Goal: Entertainment & Leisure: Consume media (video, audio)

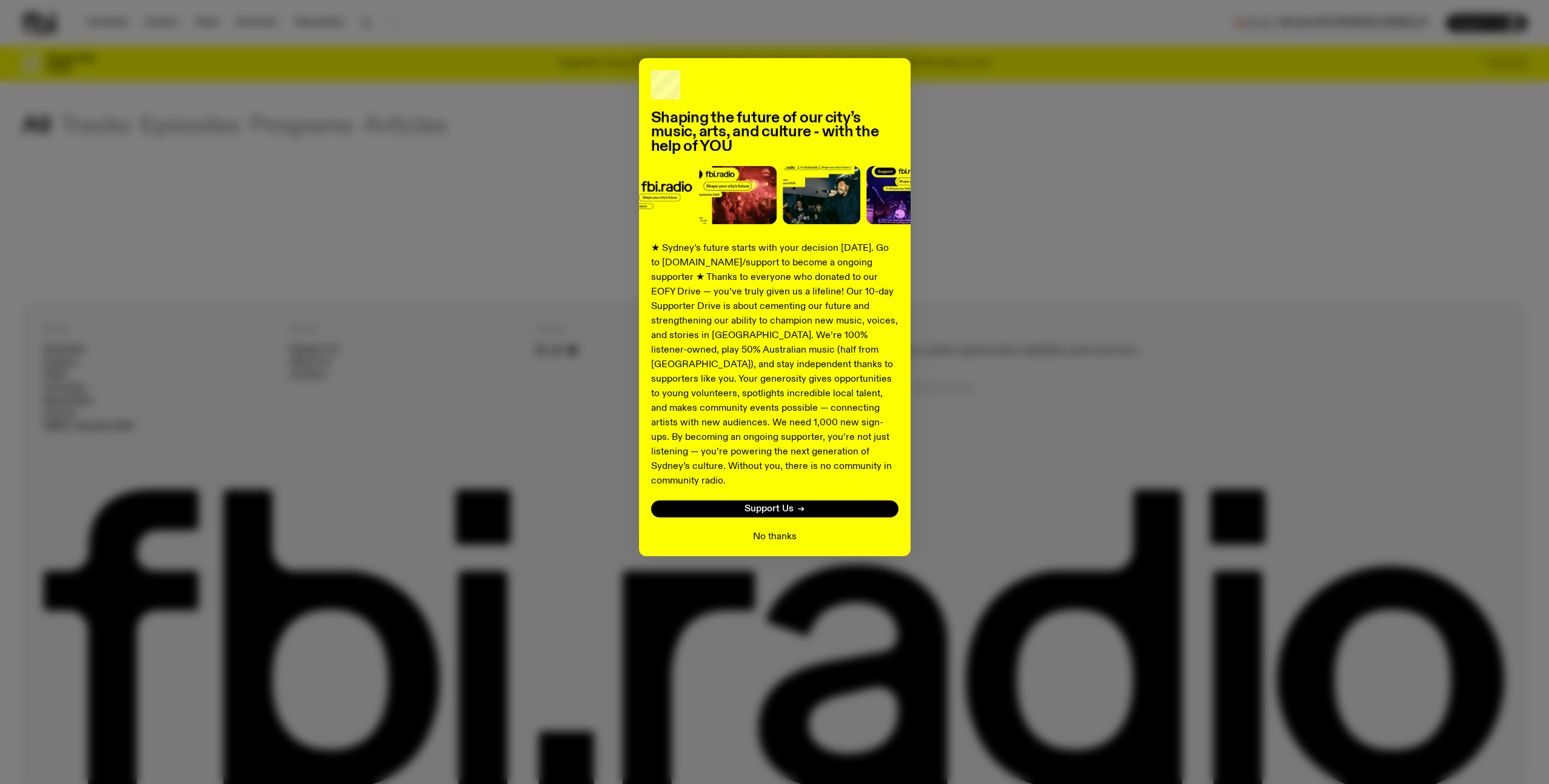
click at [776, 530] on button "No thanks" at bounding box center [775, 537] width 44 height 15
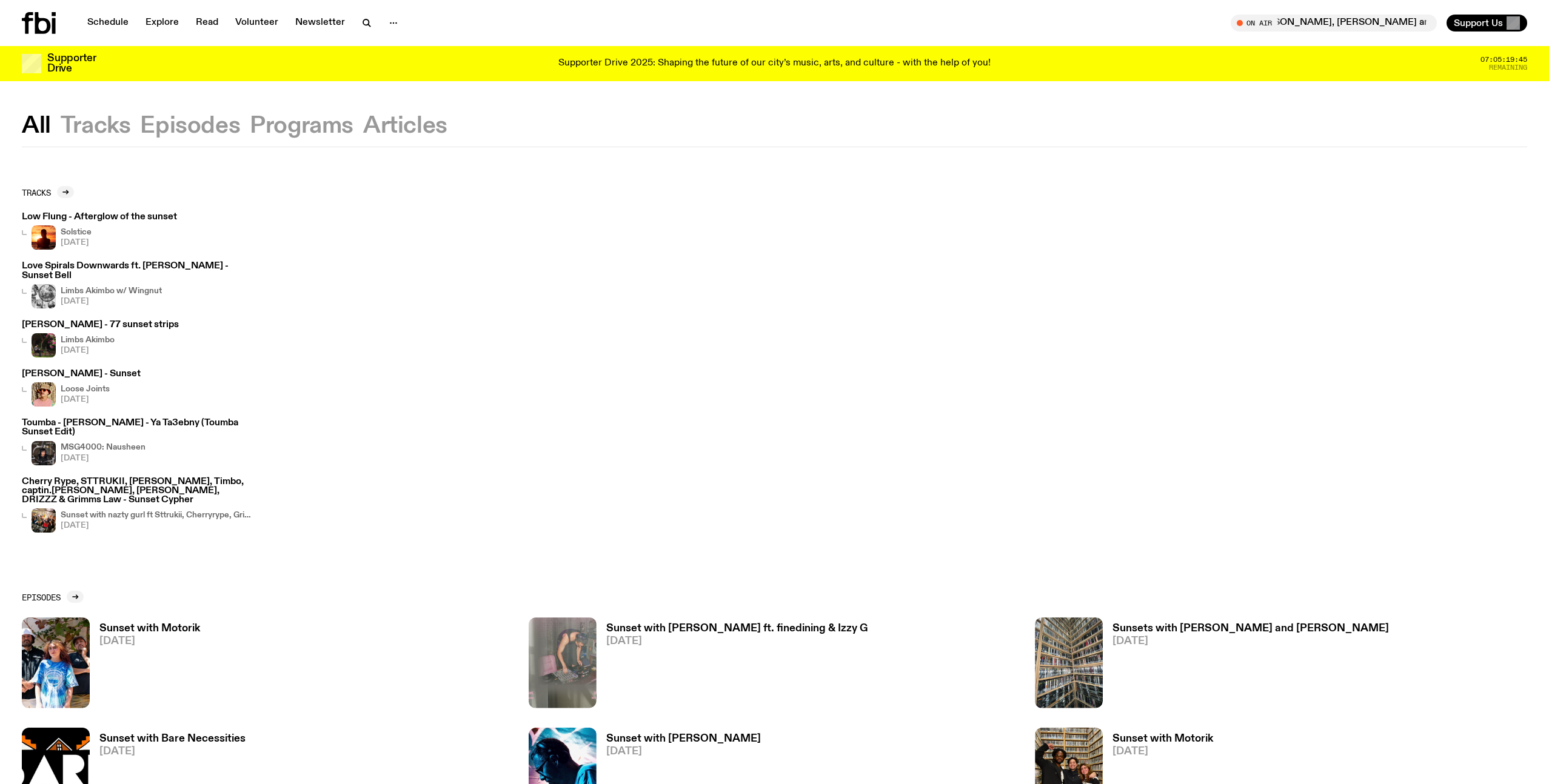
click at [112, 125] on button "Tracks" at bounding box center [95, 125] width 70 height 22
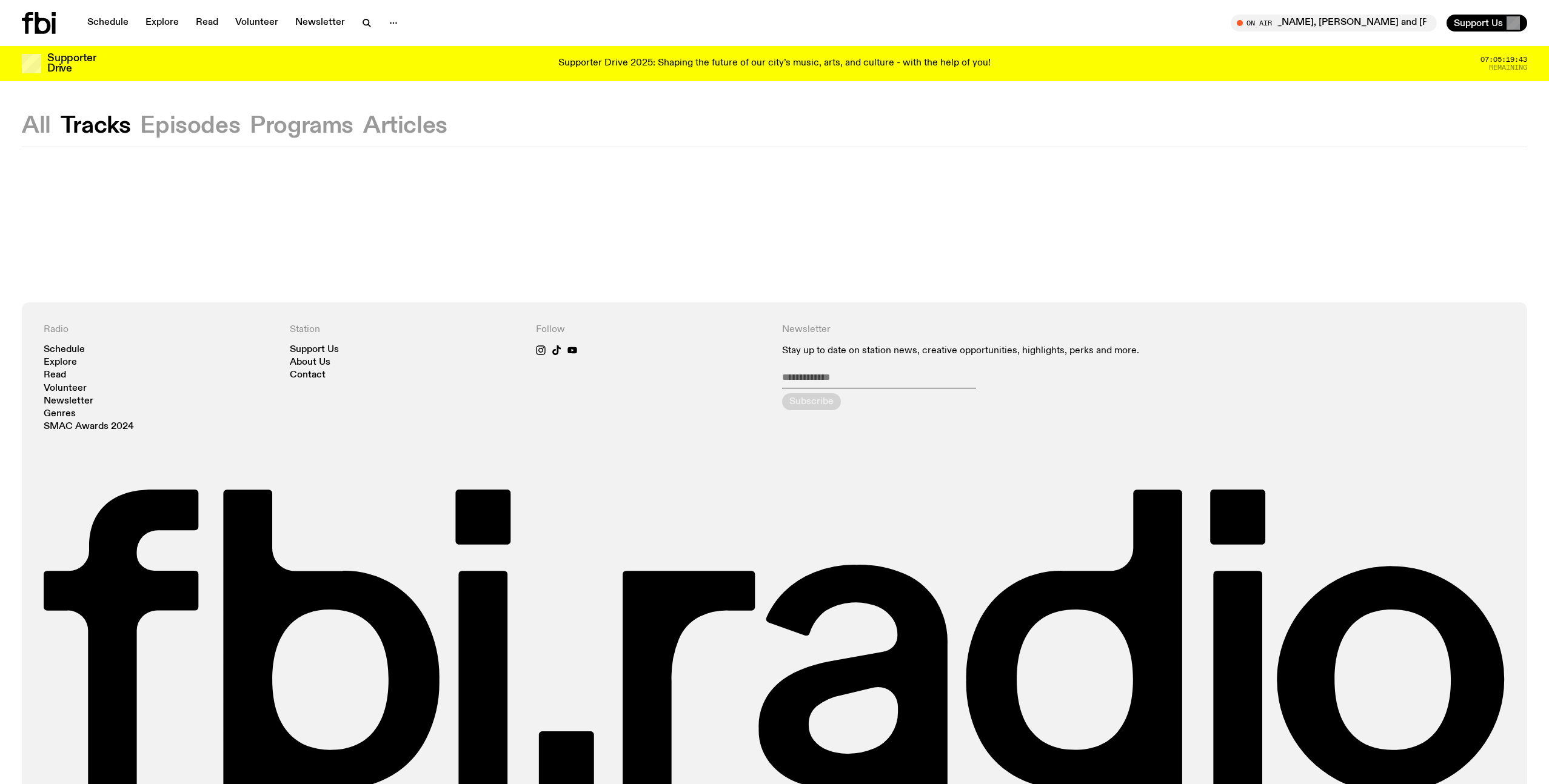
click at [42, 124] on button "All" at bounding box center [36, 125] width 29 height 22
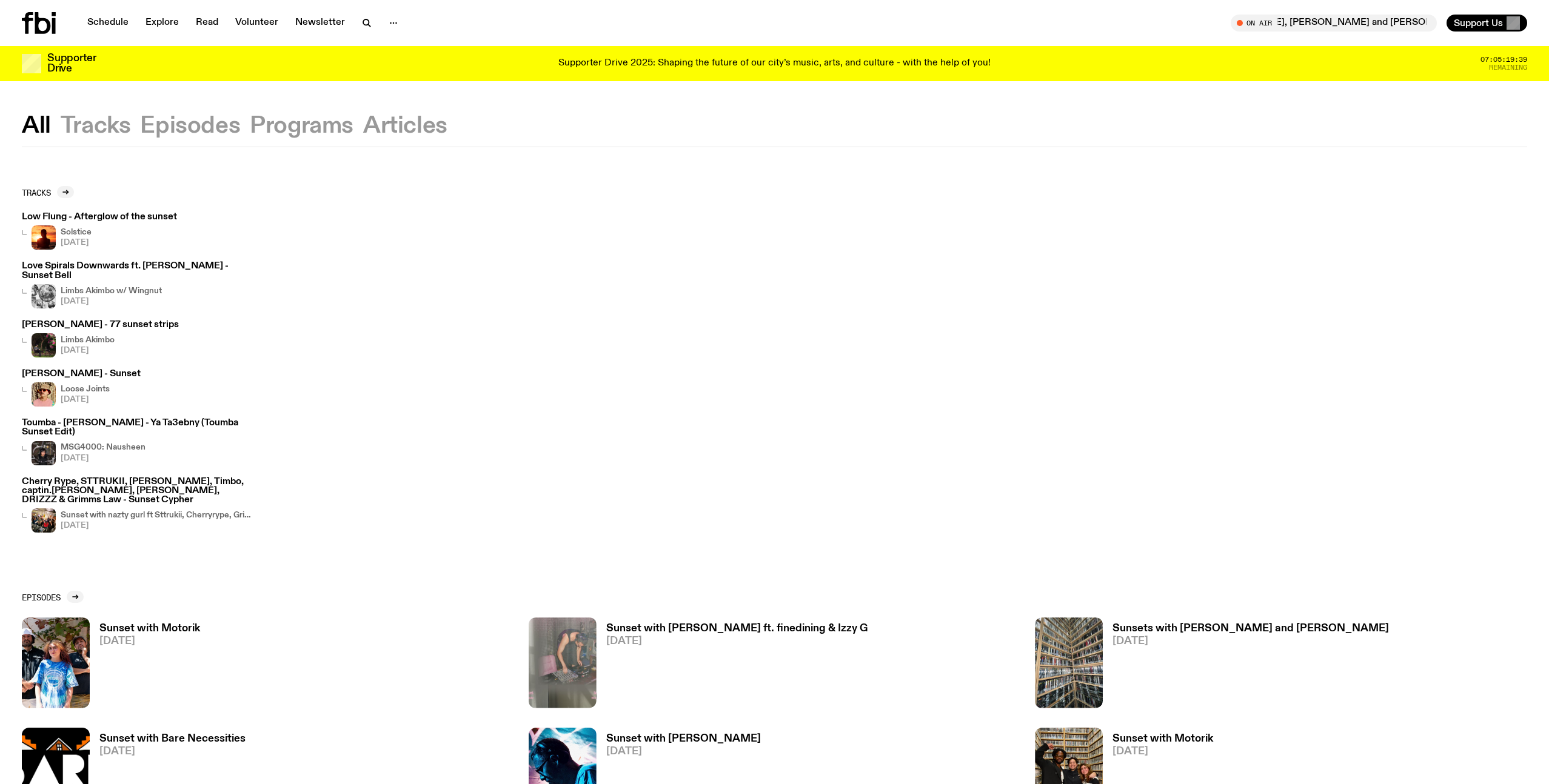
click at [137, 624] on h3 "Sunset with Motorik" at bounding box center [150, 629] width 100 height 10
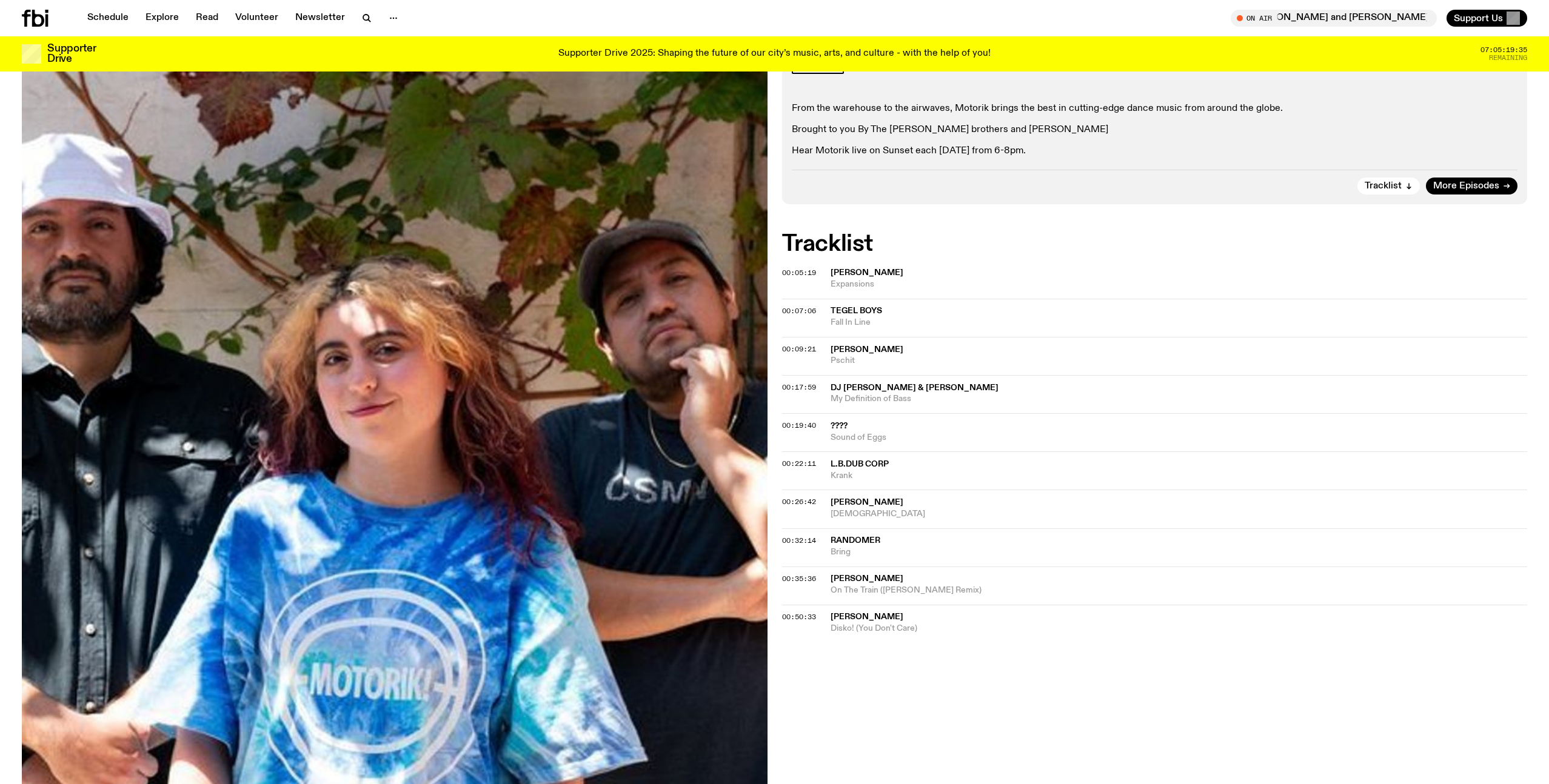
scroll to position [221, 0]
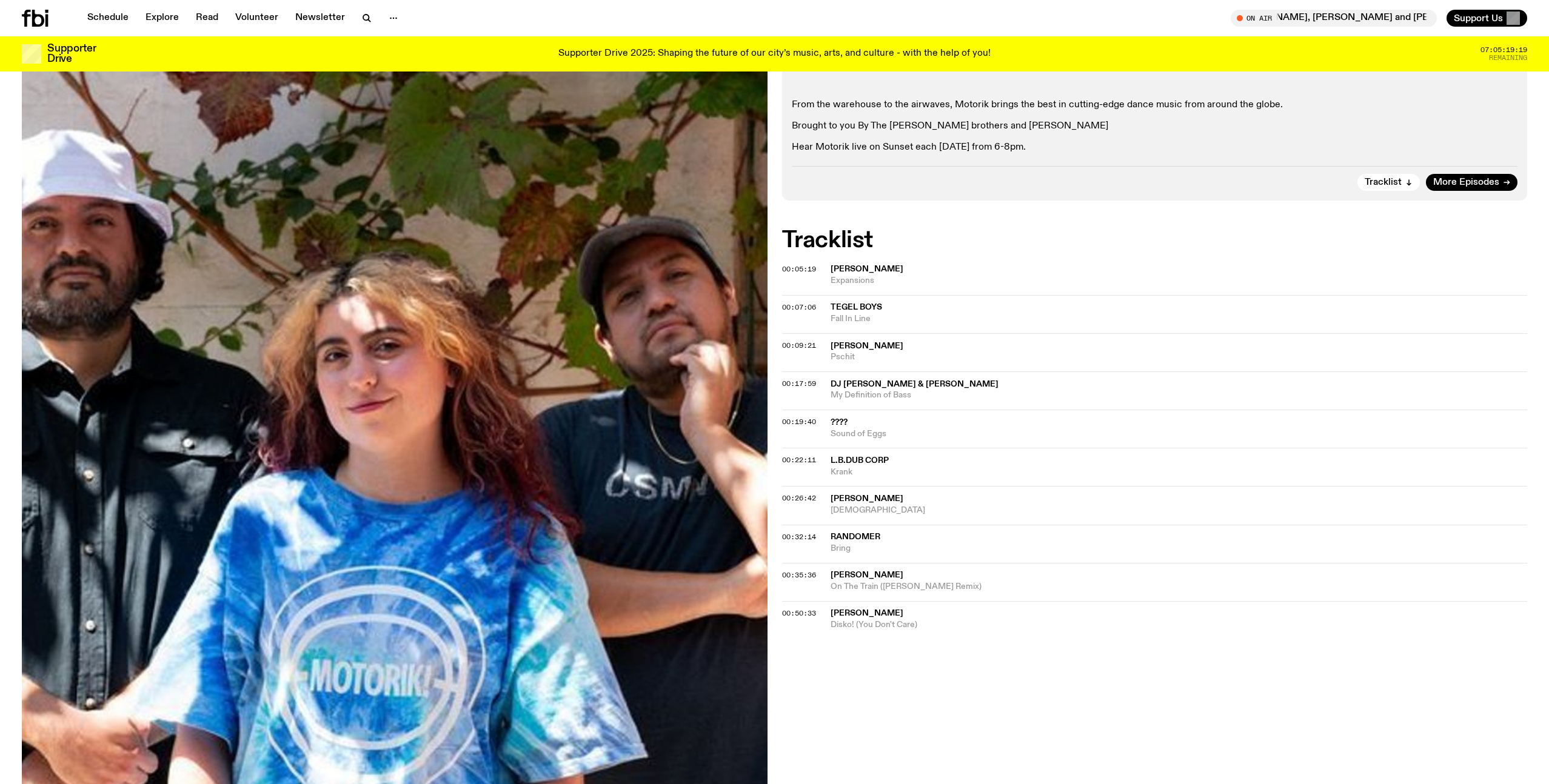
click at [873, 574] on span "[PERSON_NAME]" at bounding box center [866, 575] width 72 height 8
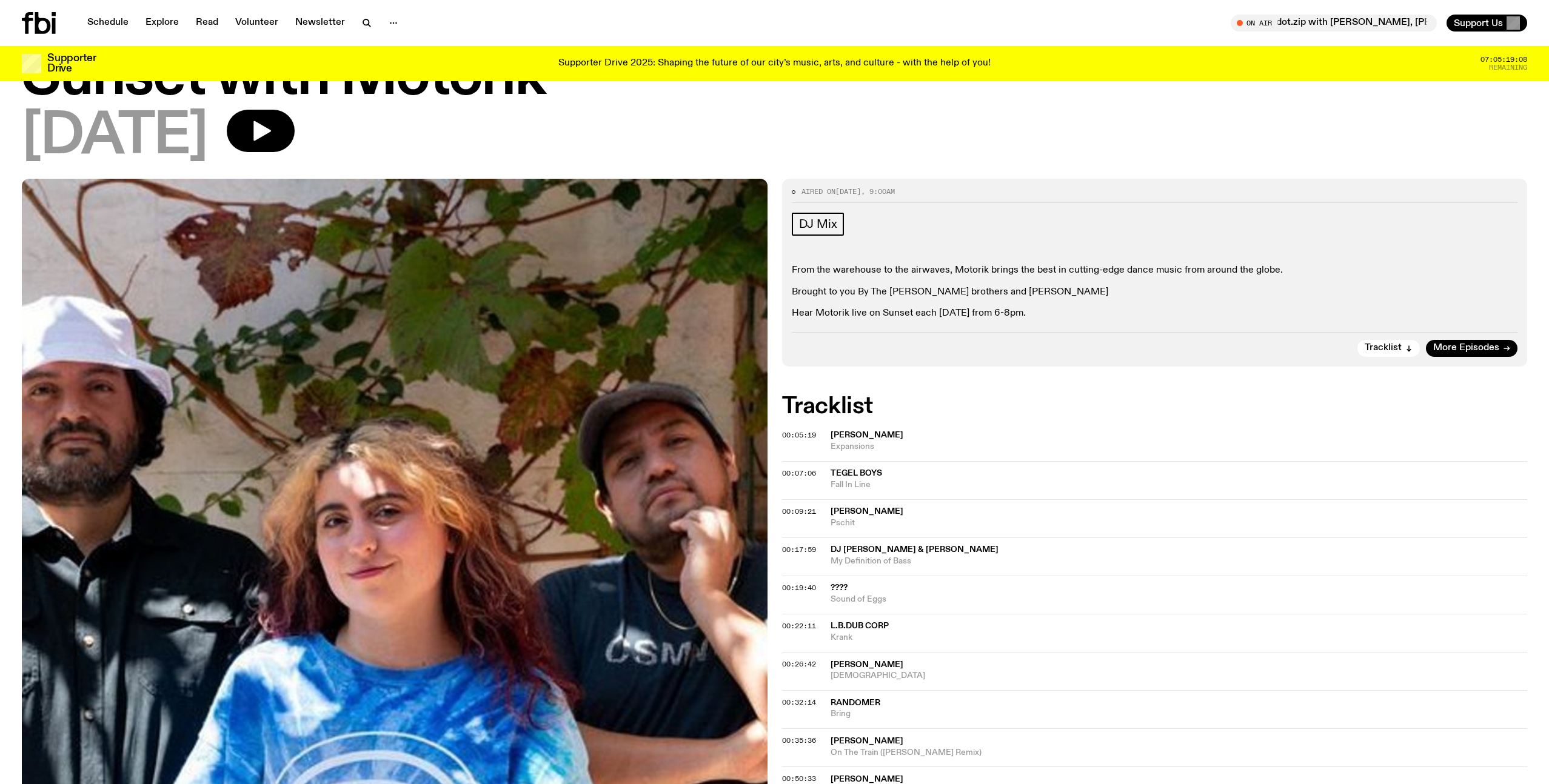
scroll to position [0, 0]
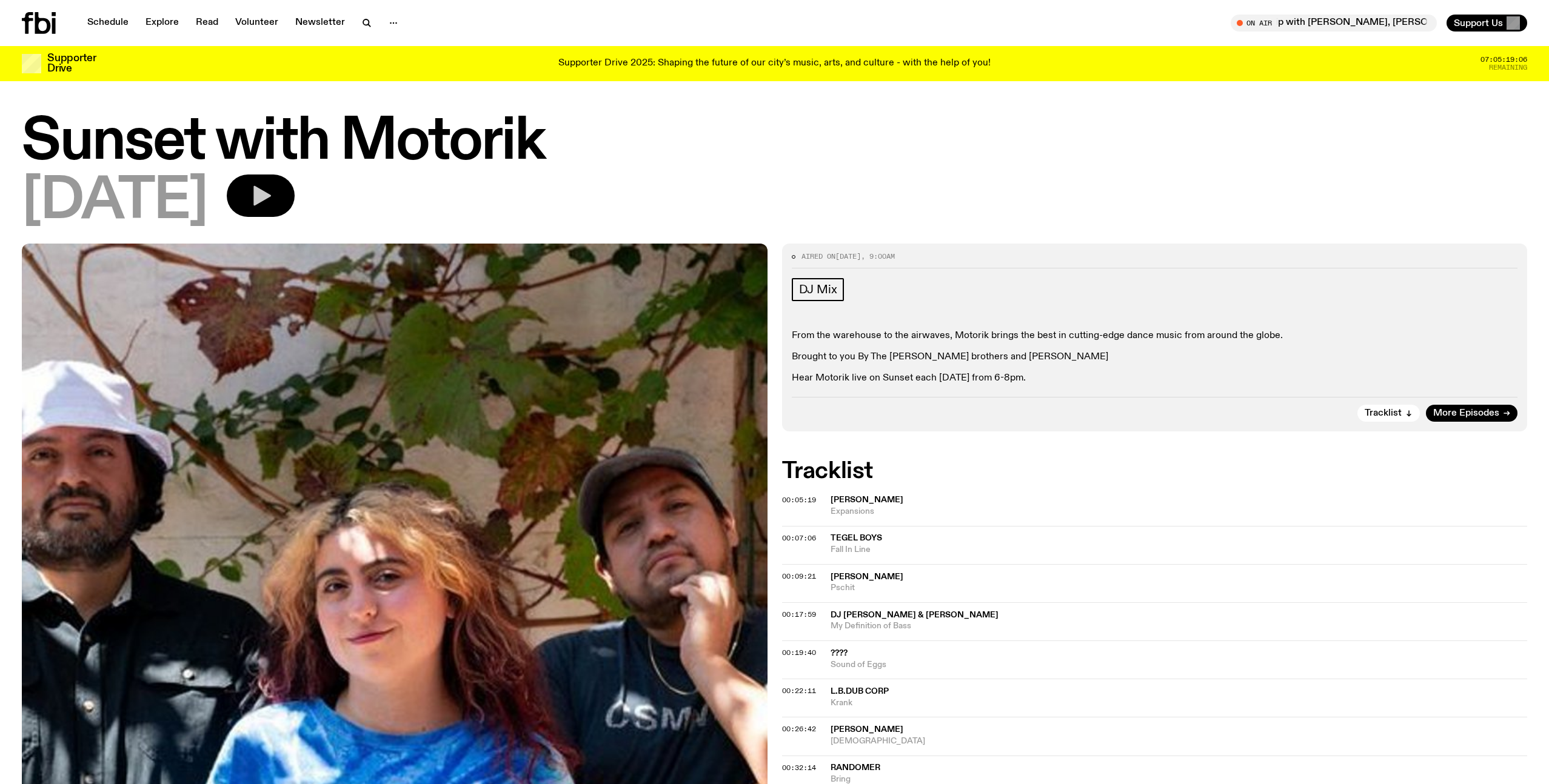
click at [271, 194] on icon "button" at bounding box center [262, 196] width 17 height 20
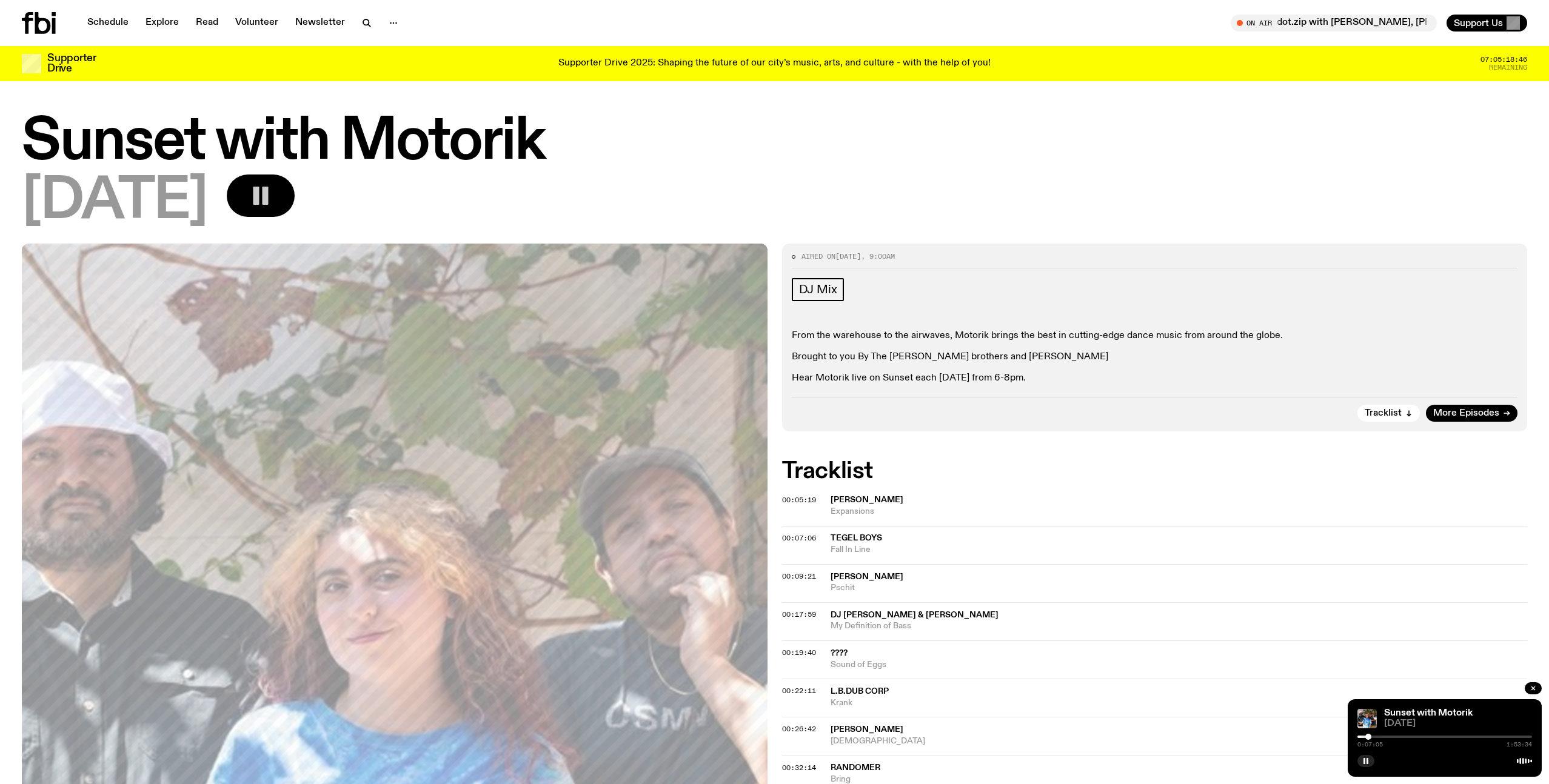
drag, startPoint x: 1359, startPoint y: 735, endPoint x: 1368, endPoint y: 736, distance: 9.1
click at [1368, 736] on div at bounding box center [1368, 737] width 6 height 6
drag, startPoint x: 1369, startPoint y: 737, endPoint x: 1387, endPoint y: 737, distance: 18.0
click at [1387, 737] on div at bounding box center [1386, 737] width 6 height 6
click at [1402, 736] on div at bounding box center [1445, 737] width 175 height 2
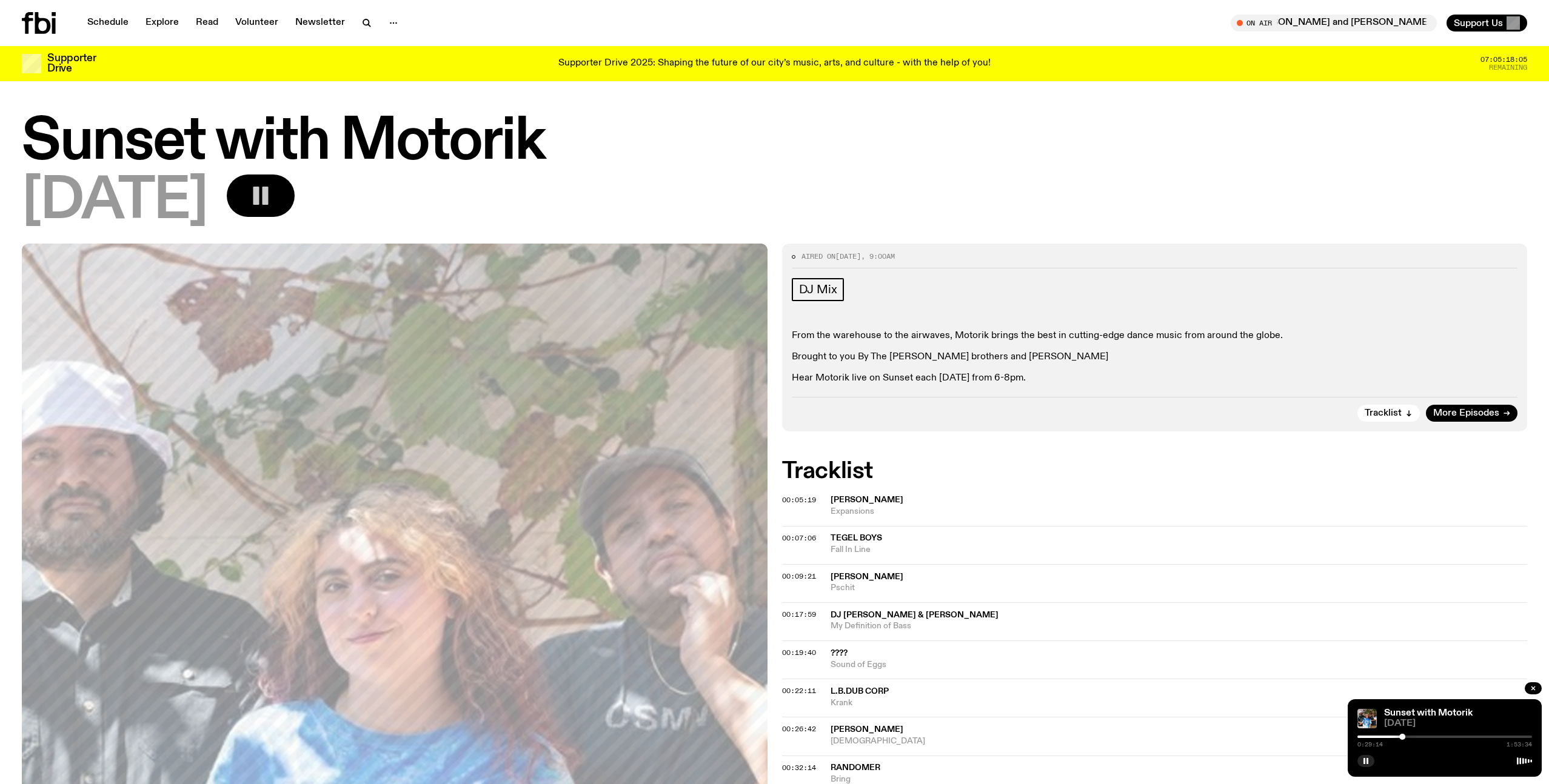
click at [1410, 737] on div at bounding box center [1445, 737] width 175 height 2
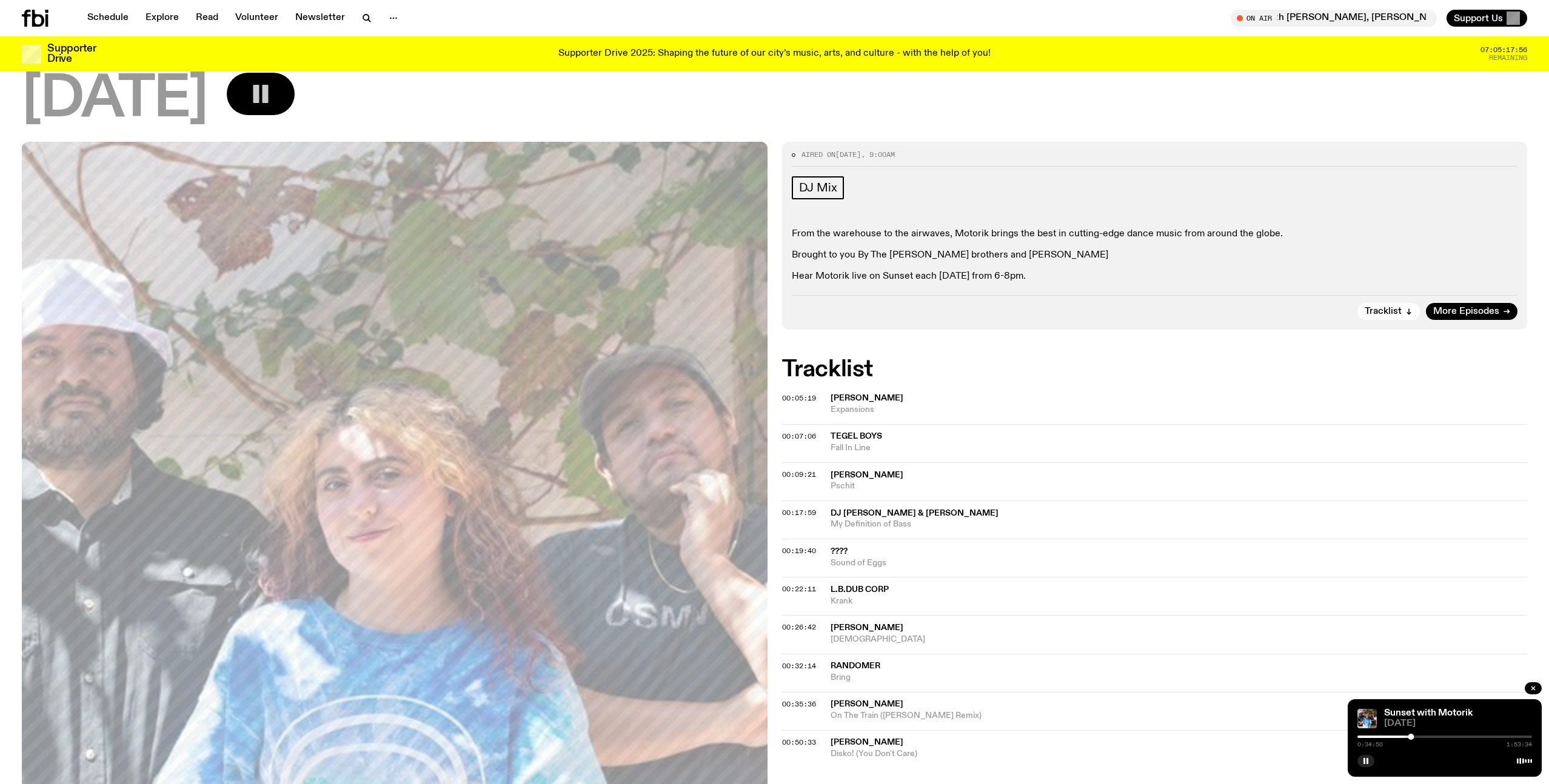
scroll to position [100, 0]
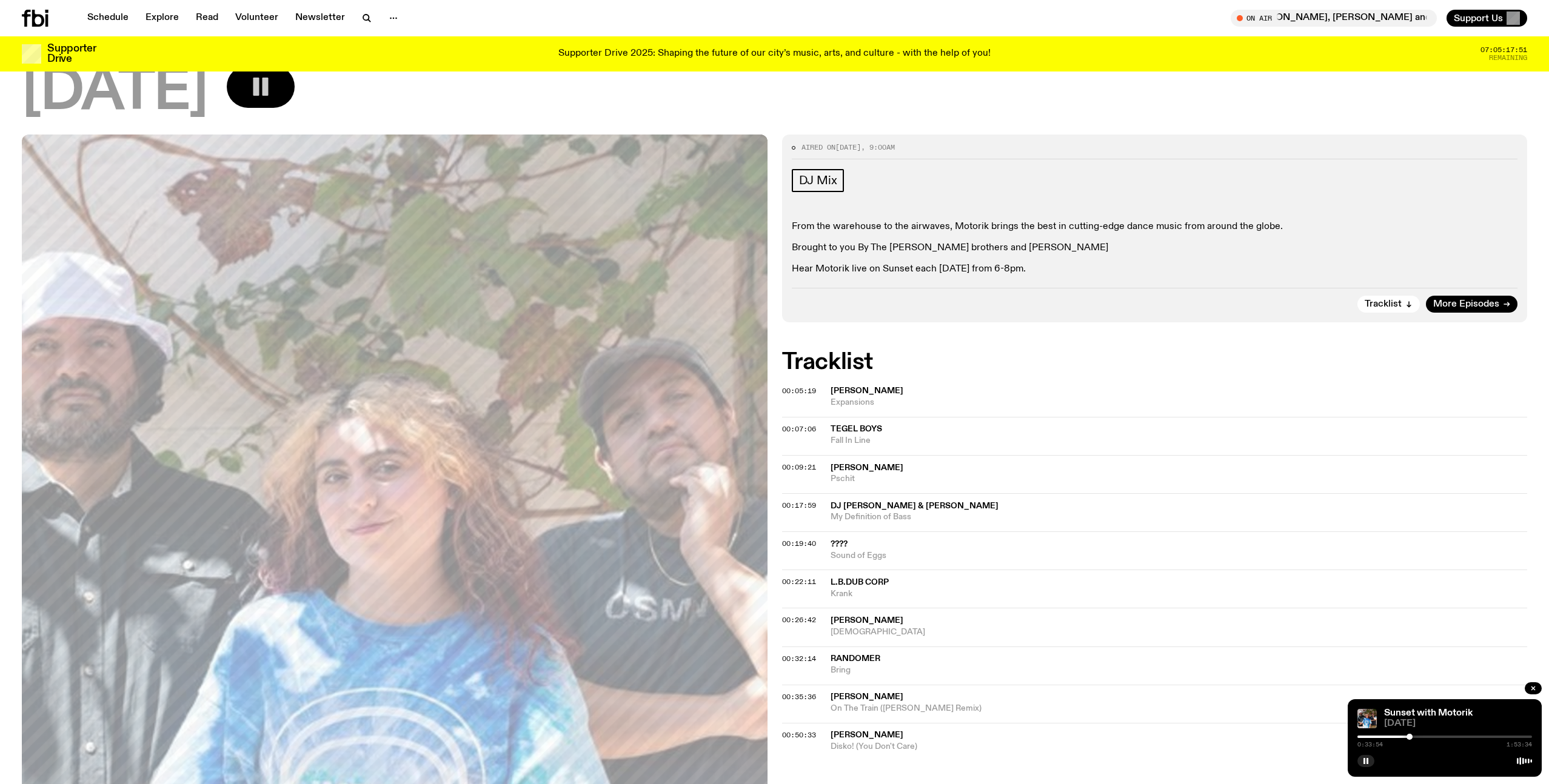
click at [1410, 737] on div at bounding box center [1409, 737] width 6 height 6
click at [1408, 737] on div at bounding box center [1408, 737] width 6 height 6
click at [1404, 736] on div at bounding box center [1403, 737] width 6 height 6
click at [1403, 736] on div at bounding box center [1403, 737] width 6 height 6
click at [1401, 736] on div at bounding box center [1401, 737] width 6 height 6
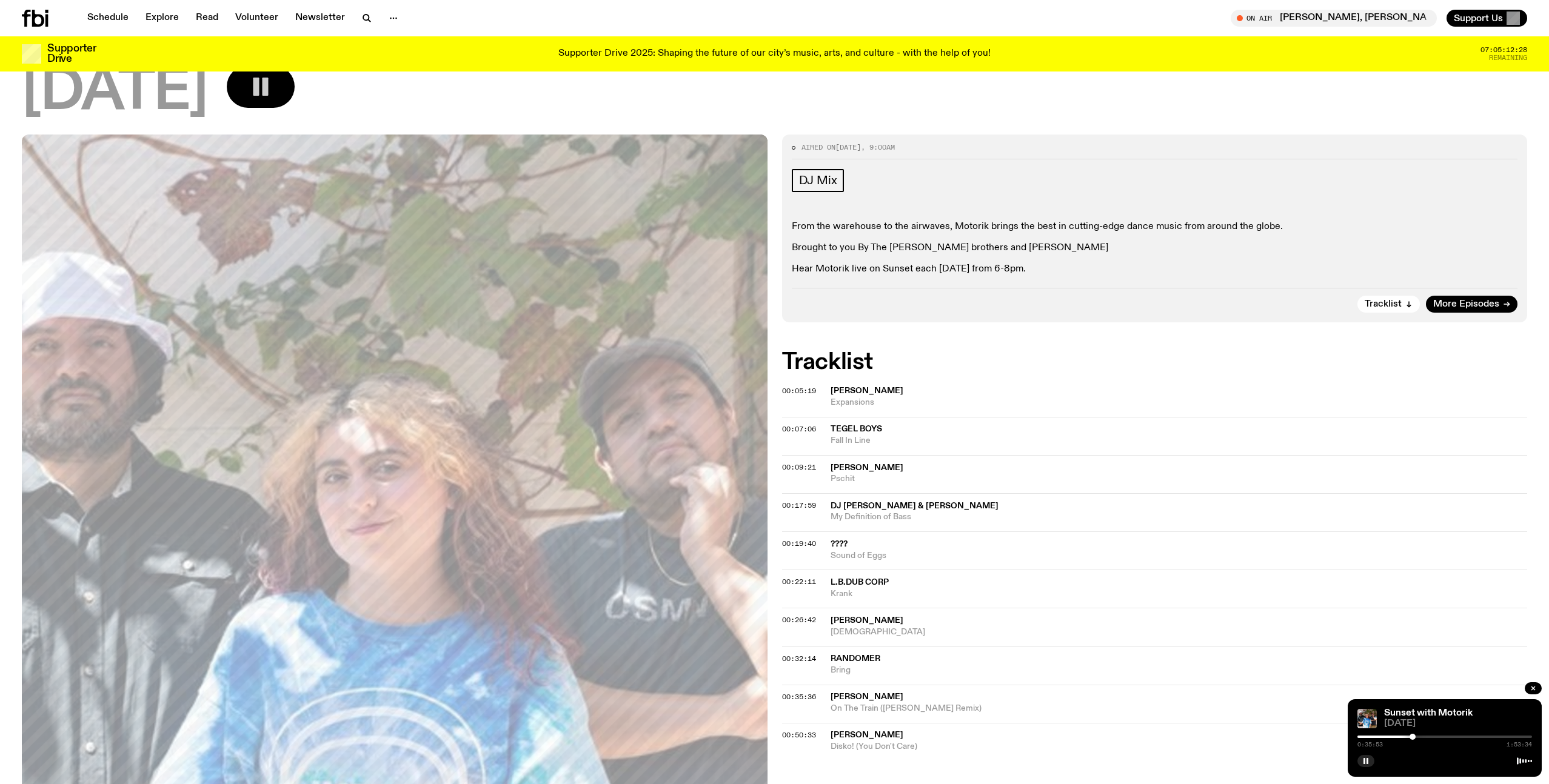
click at [1412, 739] on div at bounding box center [1412, 737] width 6 height 6
click at [1416, 737] on div at bounding box center [1417, 737] width 6 height 6
click at [1420, 737] on div at bounding box center [1420, 737] width 6 height 6
drag, startPoint x: 1420, startPoint y: 737, endPoint x: 1431, endPoint y: 735, distance: 11.2
click at [1431, 735] on div at bounding box center [1430, 737] width 6 height 6
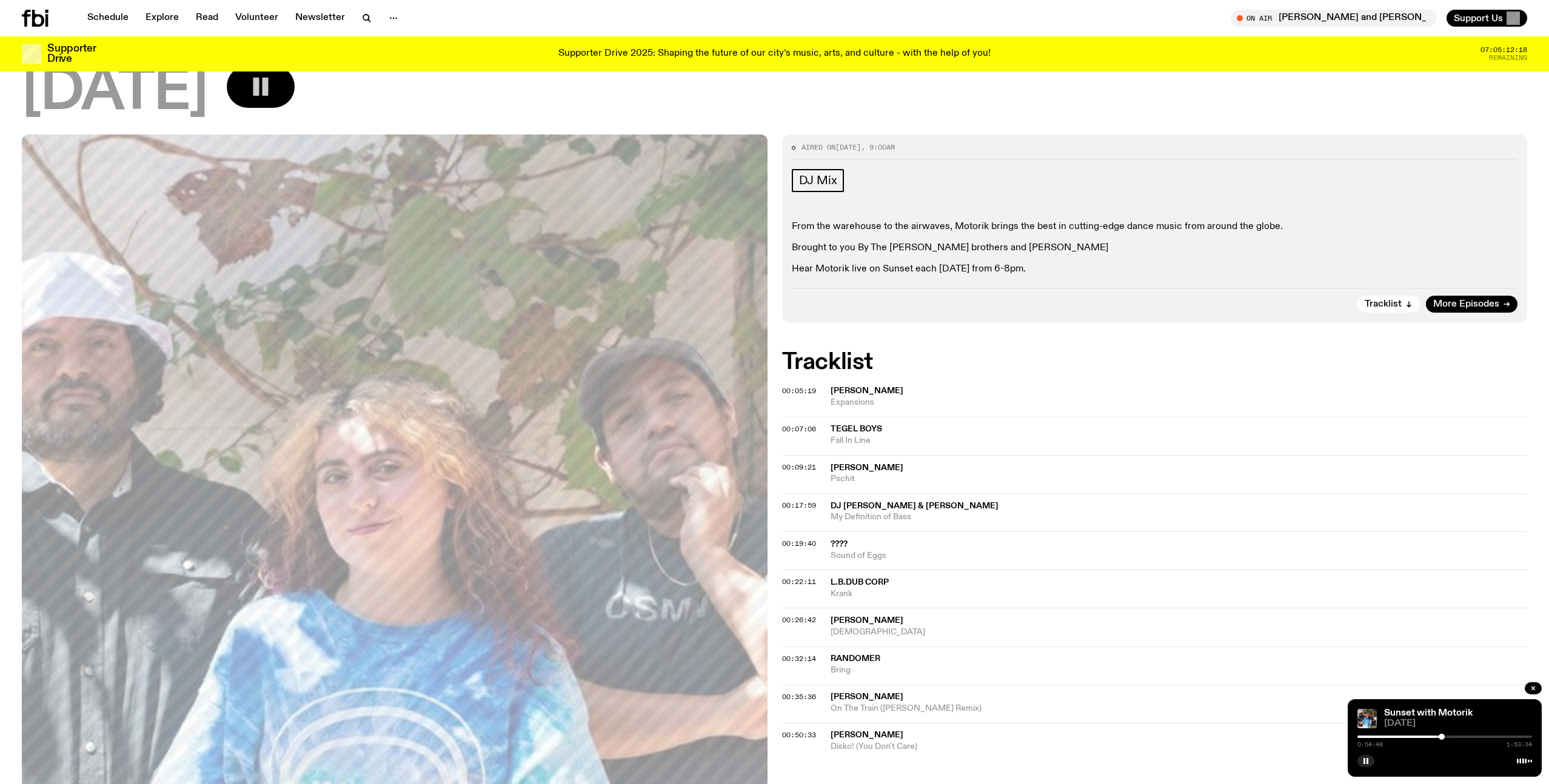
drag, startPoint x: 1431, startPoint y: 735, endPoint x: 1446, endPoint y: 735, distance: 15.0
click at [1445, 735] on div at bounding box center [1441, 737] width 6 height 6
